Goal: Share content: Distribute website content to other platforms or users

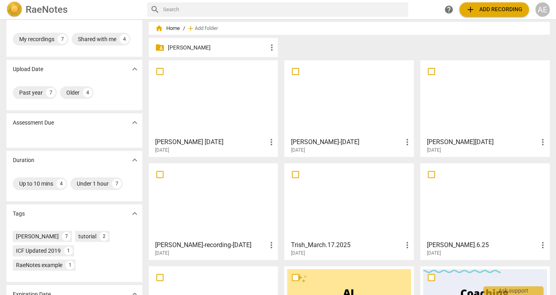
scroll to position [22, 0]
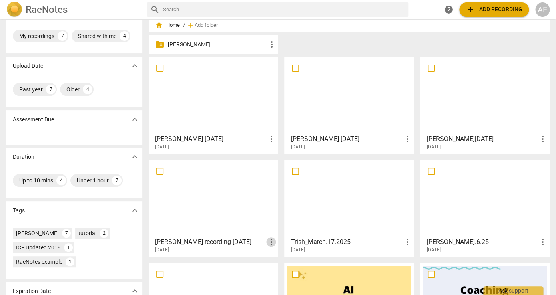
click at [269, 242] on span "more_vert" at bounding box center [271, 242] width 10 height 10
click at [250, 244] on div at bounding box center [278, 147] width 556 height 295
click at [248, 223] on div at bounding box center [213, 198] width 124 height 71
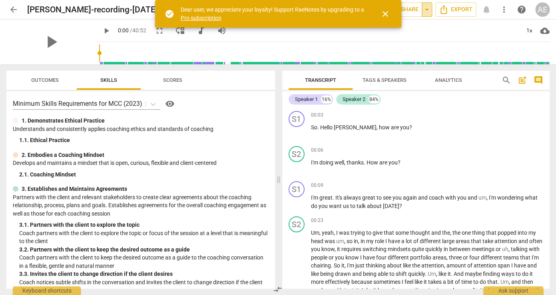
click at [428, 12] on span "arrow_drop_down" at bounding box center [427, 10] width 10 height 10
click at [387, 11] on span "close" at bounding box center [385, 14] width 10 height 10
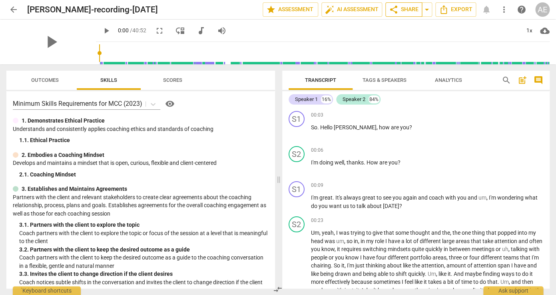
click at [410, 9] on span "share Share" at bounding box center [404, 10] width 30 height 10
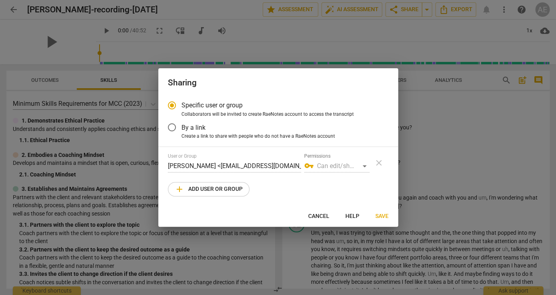
click at [241, 190] on span "add Add user or group" at bounding box center [209, 190] width 68 height 10
radio input "false"
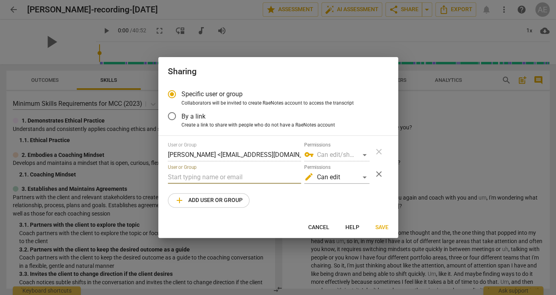
click at [228, 178] on input "text" at bounding box center [234, 177] width 133 height 13
paste input "[EMAIL_ADDRESS][DOMAIN_NAME]"
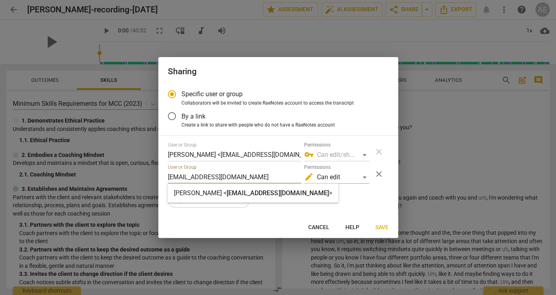
type input "[EMAIL_ADDRESS][DOMAIN_NAME]"
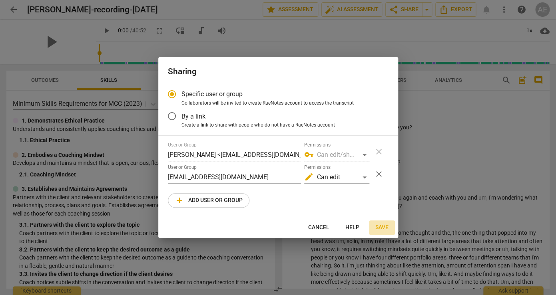
click at [383, 227] on span "Save" at bounding box center [381, 228] width 13 height 8
